Goal: Task Accomplishment & Management: Manage account settings

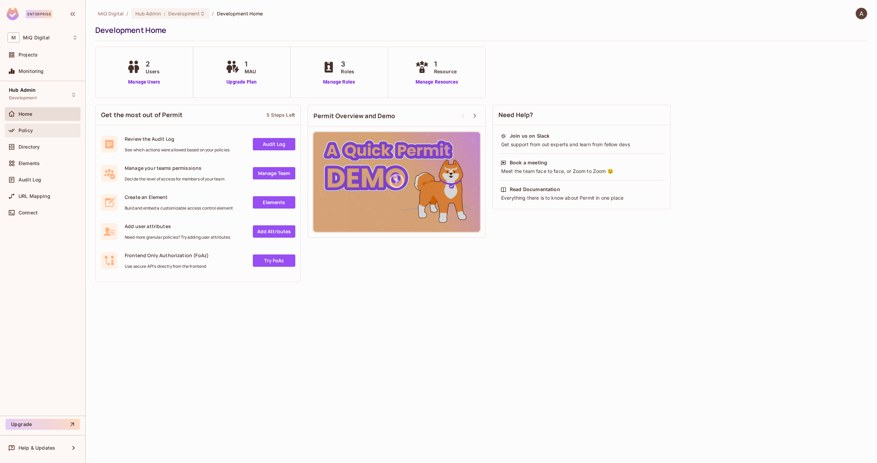
click at [36, 134] on div "Policy" at bounding box center [43, 130] width 70 height 8
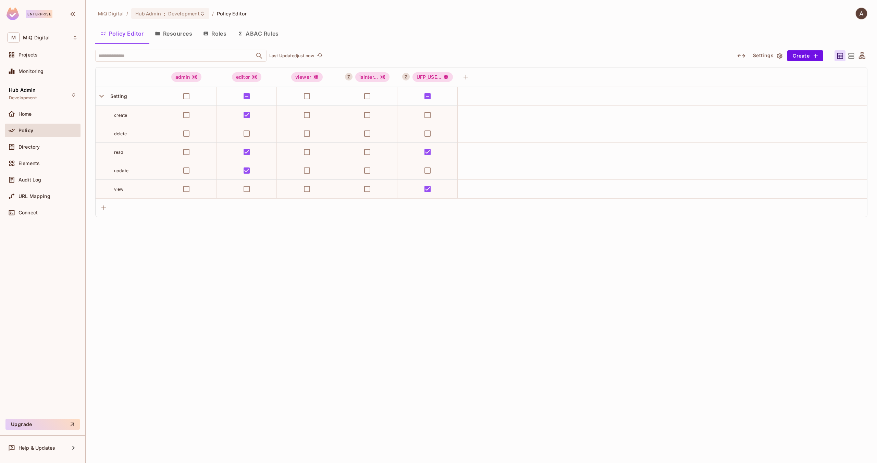
click at [271, 31] on button "ABAC Rules" at bounding box center [258, 33] width 52 height 17
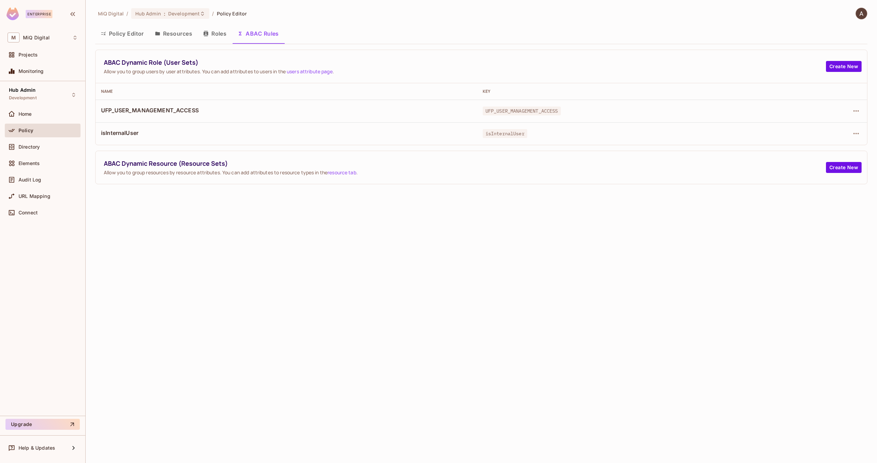
click at [133, 111] on span "UFP_USER_MANAGEMENT_ACCESS" at bounding box center [286, 111] width 371 height 8
click at [69, 94] on div "Hub Admin Development" at bounding box center [43, 94] width 76 height 19
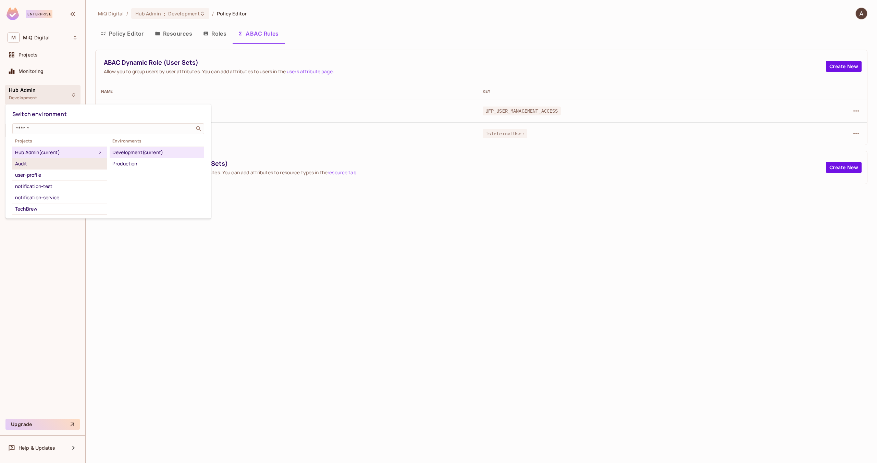
click at [31, 164] on div "Audit" at bounding box center [59, 164] width 89 height 8
click at [126, 164] on div "Development" at bounding box center [156, 164] width 89 height 8
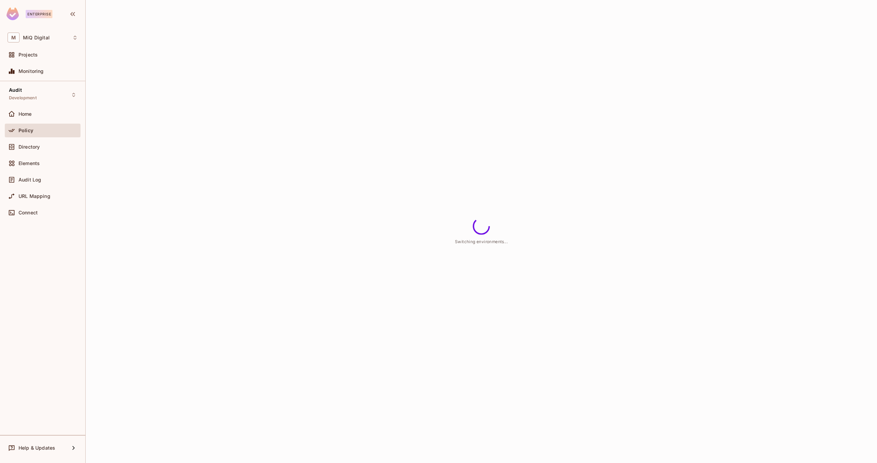
click at [466, 16] on div "Switching environments..." at bounding box center [482, 231] width 792 height 463
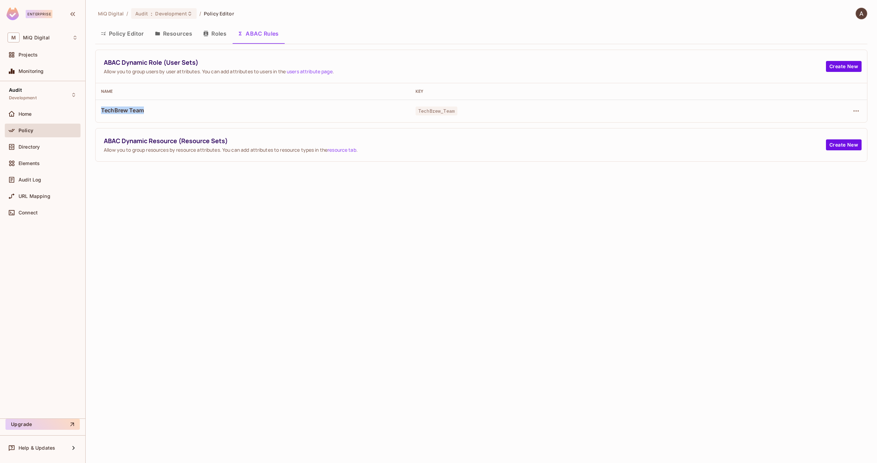
drag, startPoint x: 99, startPoint y: 110, endPoint x: 147, endPoint y: 112, distance: 48.0
click at [147, 112] on td "TechBrew Team" at bounding box center [253, 111] width 315 height 23
click at [150, 112] on span "TechBrew Team" at bounding box center [253, 111] width 304 height 8
click at [858, 109] on icon "button" at bounding box center [856, 111] width 8 height 8
click at [823, 131] on span "Edit Dynamic Role (User Set)" at bounding box center [809, 126] width 71 height 11
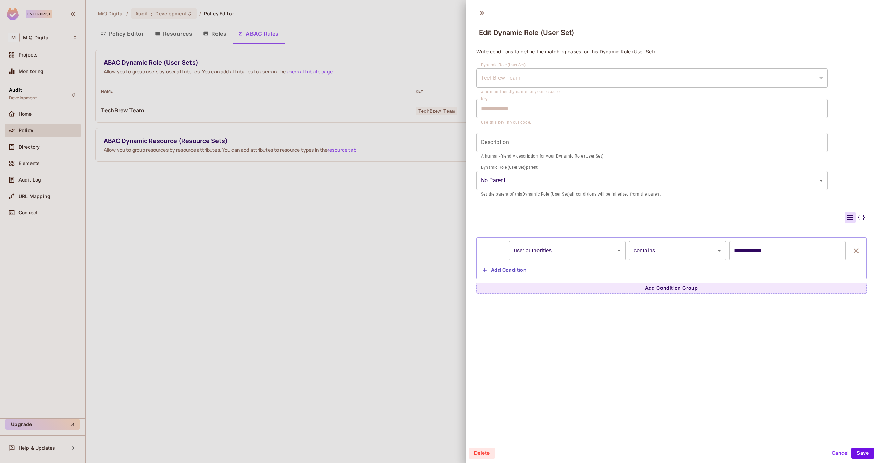
click at [275, 191] on div at bounding box center [438, 231] width 877 height 463
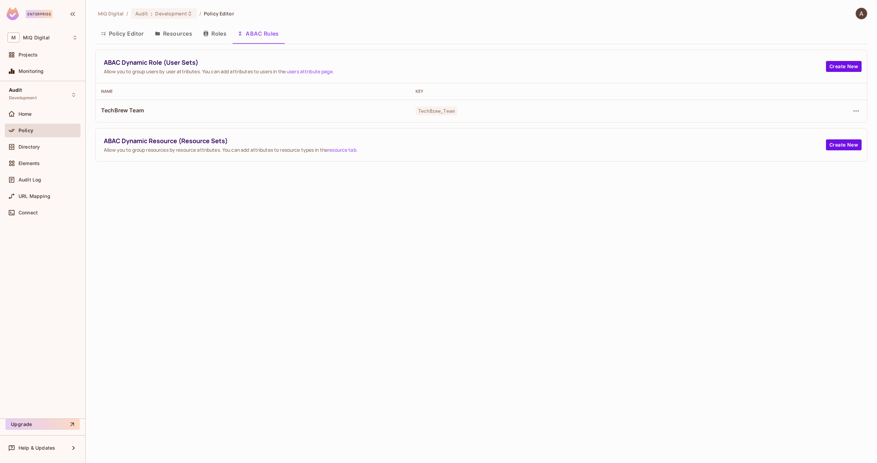
click at [123, 114] on div "TechBrew Team" at bounding box center [253, 111] width 304 height 9
click at [167, 32] on button "Resources" at bounding box center [173, 33] width 48 height 17
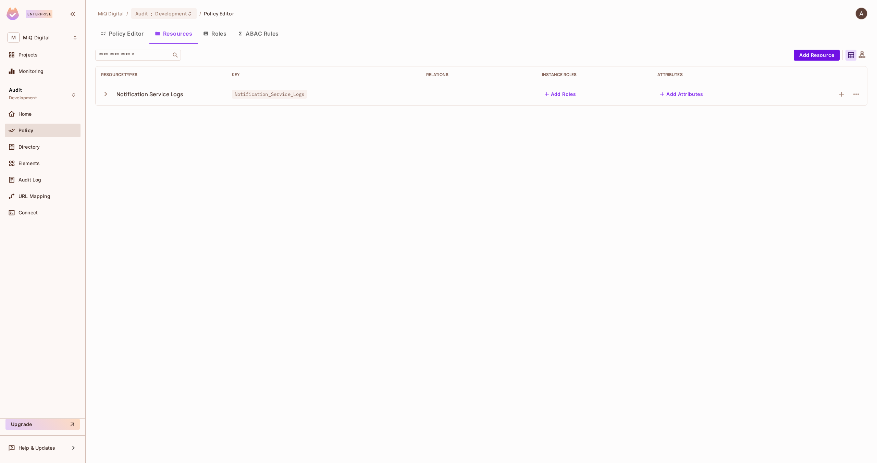
click at [107, 94] on icon "button" at bounding box center [105, 93] width 9 height 9
click at [119, 39] on button "Policy Editor" at bounding box center [122, 33] width 54 height 17
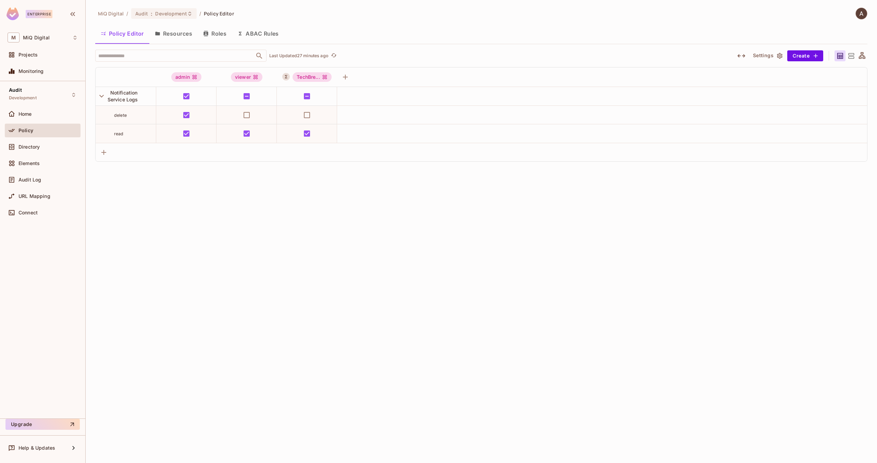
click at [278, 241] on div "MiQ Digital / Audit : Development / Policy Editor Policy Editor Resources Roles…" at bounding box center [482, 231] width 792 height 463
click at [262, 32] on button "ABAC Rules" at bounding box center [258, 33] width 52 height 17
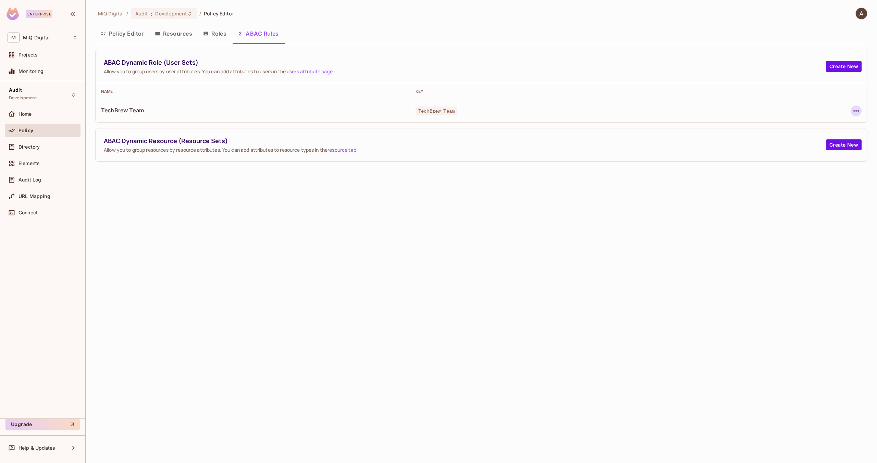
click at [859, 111] on icon "button" at bounding box center [856, 110] width 5 height 1
click at [810, 124] on div "Edit Dynamic Role (User Set)" at bounding box center [809, 126] width 67 height 7
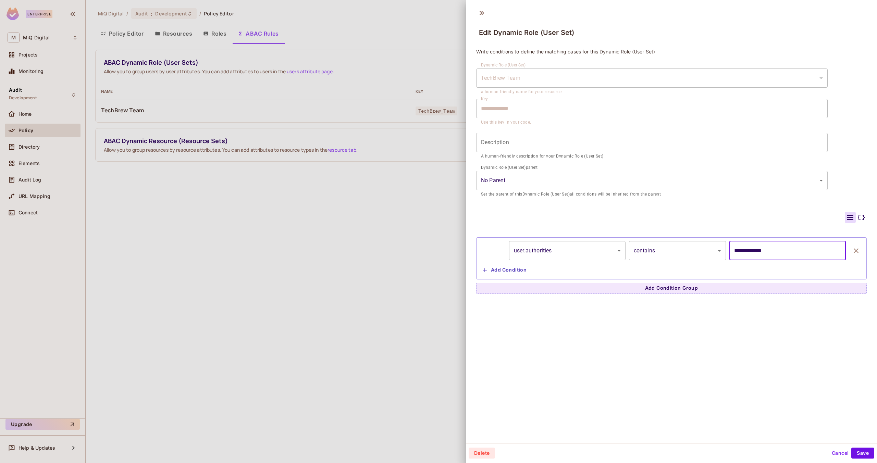
drag, startPoint x: 794, startPoint y: 253, endPoint x: 717, endPoint y: 259, distance: 77.4
click at [730, 255] on input "**********" at bounding box center [788, 250] width 117 height 19
click at [645, 320] on div "**********" at bounding box center [671, 224] width 411 height 439
click at [412, 248] on div at bounding box center [438, 231] width 877 height 463
